Goal: Information Seeking & Learning: Check status

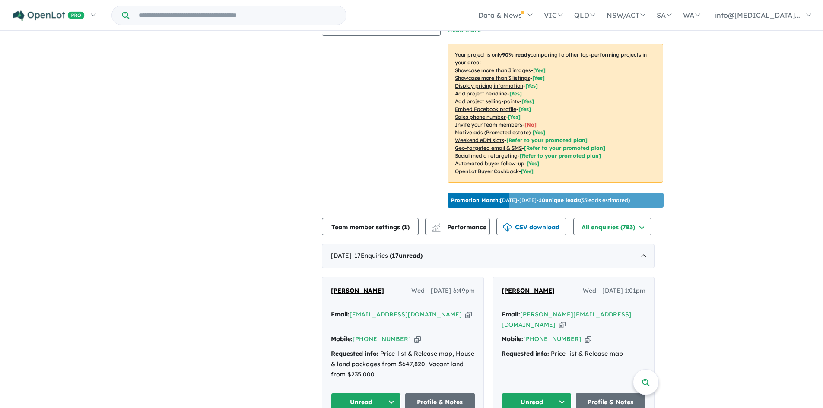
scroll to position [194, 0]
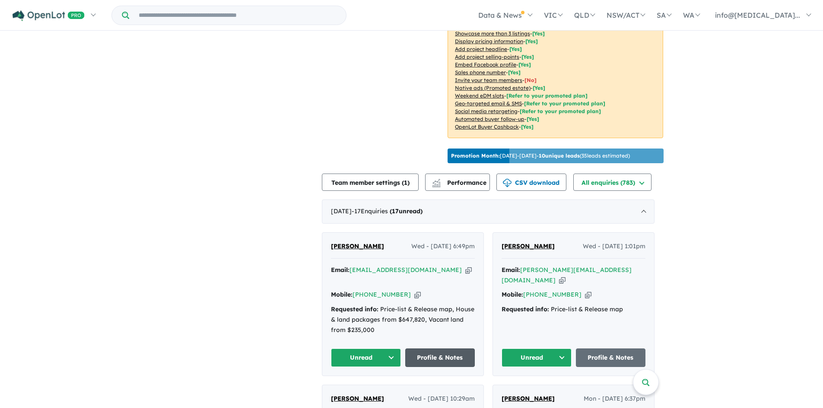
click at [435, 349] on link "Profile & Notes" at bounding box center [440, 358] width 70 height 19
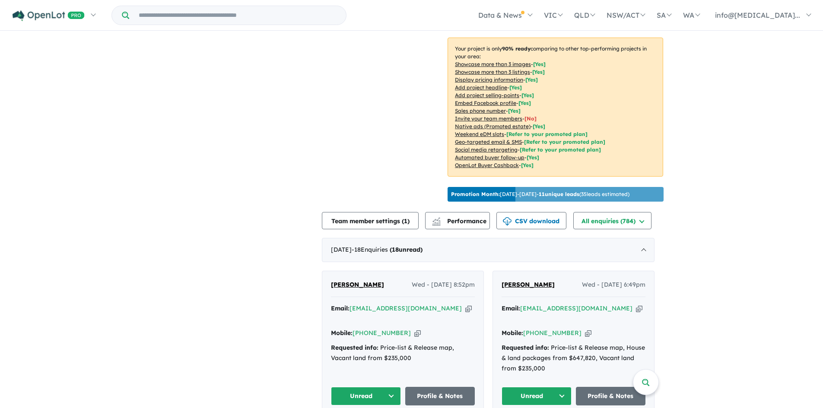
scroll to position [270, 0]
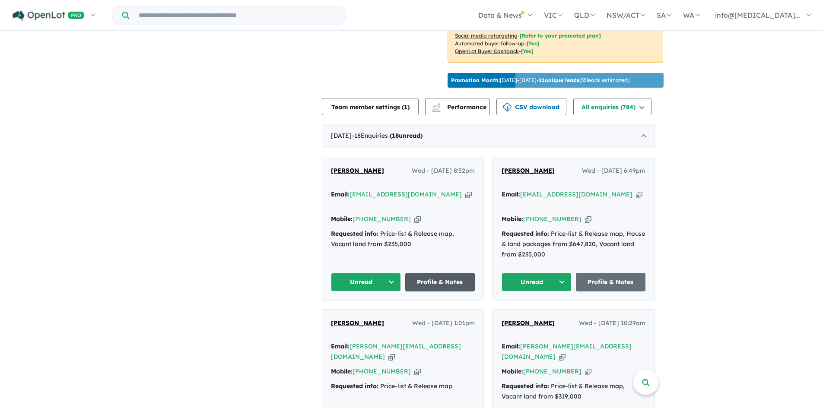
click at [455, 273] on link "Profile & Notes" at bounding box center [440, 282] width 70 height 19
